Goal: Task Accomplishment & Management: Use online tool/utility

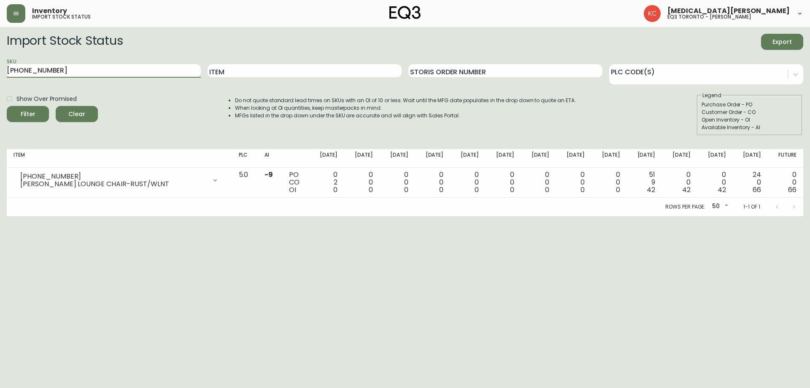
drag, startPoint x: 93, startPoint y: 70, endPoint x: 0, endPoint y: 91, distance: 95.1
click at [0, 91] on main "Import Stock Status Export SKU [PHONE_NUMBER] Item Storis Order Number PLC Code…" at bounding box center [405, 121] width 810 height 189
click at [271, 76] on input "Item" at bounding box center [305, 70] width 194 height 13
type input "verve"
click at [7, 106] on button "Filter" at bounding box center [28, 114] width 42 height 16
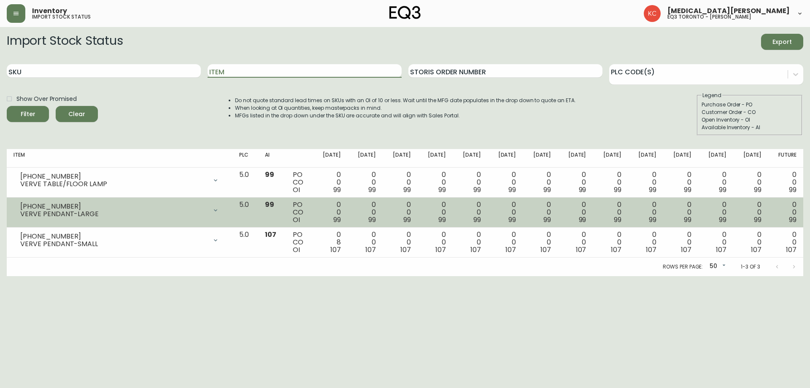
click at [217, 209] on icon at bounding box center [215, 210] width 3 height 2
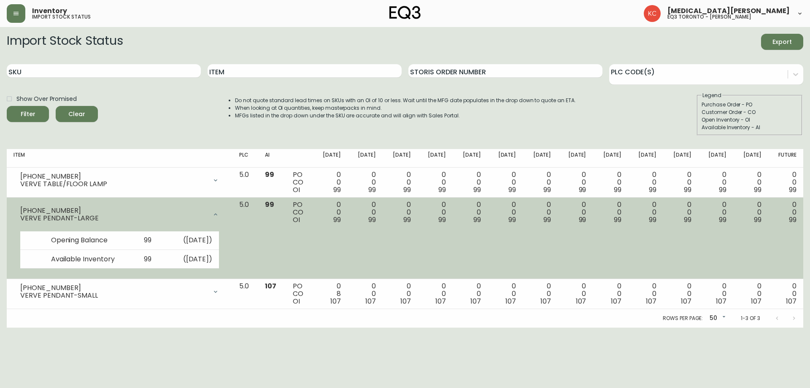
click at [224, 209] on div at bounding box center [215, 214] width 17 height 17
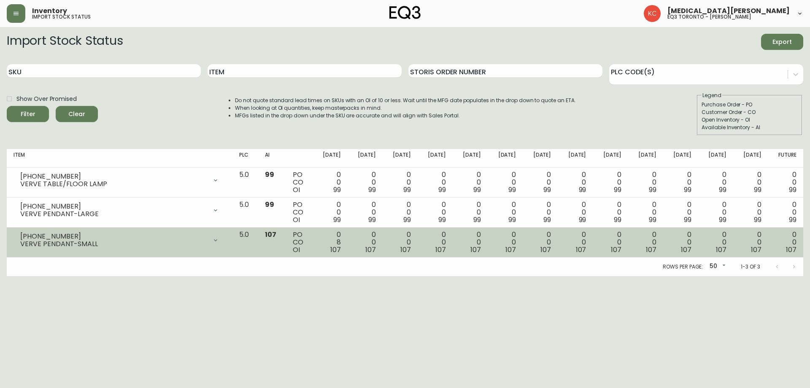
click at [219, 237] on icon at bounding box center [215, 240] width 7 height 7
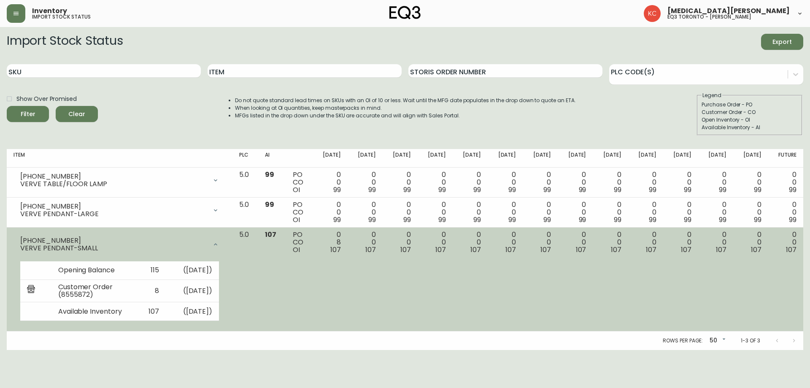
click at [224, 236] on div at bounding box center [215, 244] width 17 height 17
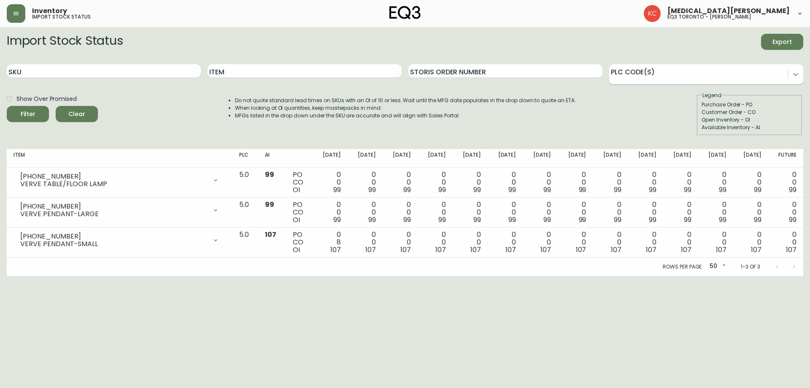
drag, startPoint x: 785, startPoint y: 70, endPoint x: 789, endPoint y: 70, distance: 4.7
click at [787, 70] on div at bounding box center [698, 73] width 178 height 13
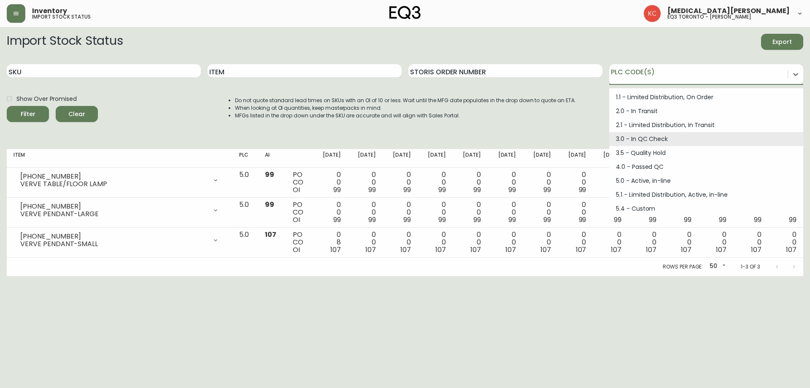
scroll to position [42, 0]
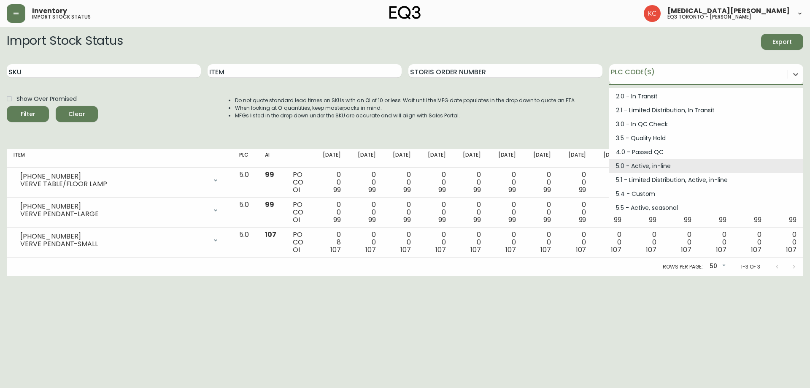
click at [429, 138] on div "Import Stock Status Export SKU Item Storis Order Number option 5.0 - Active, in…" at bounding box center [405, 88] width 796 height 108
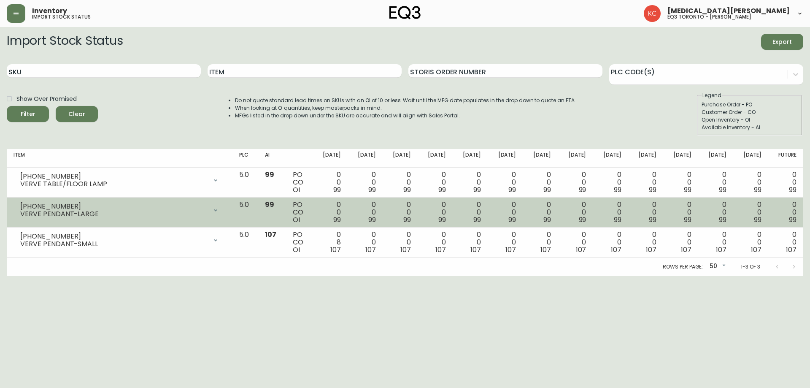
click at [224, 210] on div at bounding box center [215, 210] width 17 height 17
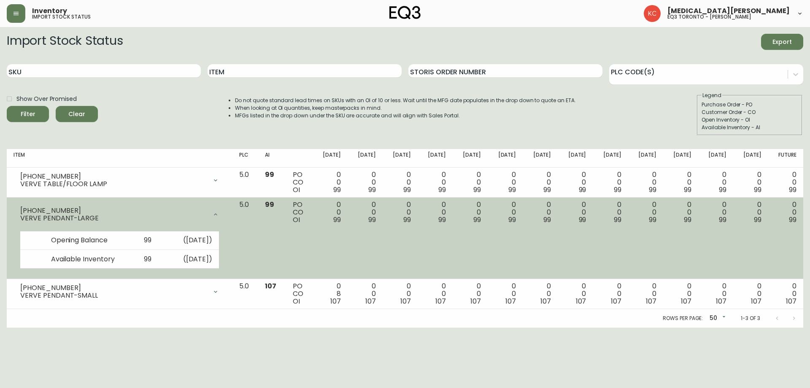
click at [224, 210] on div at bounding box center [215, 214] width 17 height 17
